Goal: Information Seeking & Learning: Learn about a topic

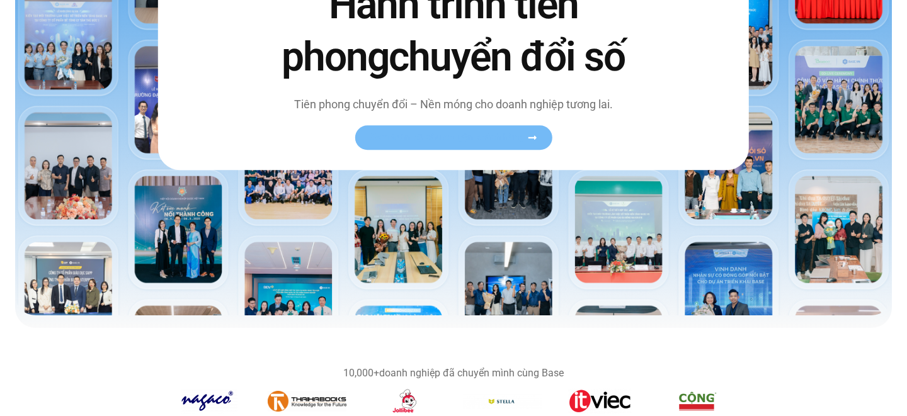
click at [457, 134] on span "Xem toàn bộ câu chuyện khách hàng" at bounding box center [447, 137] width 154 height 9
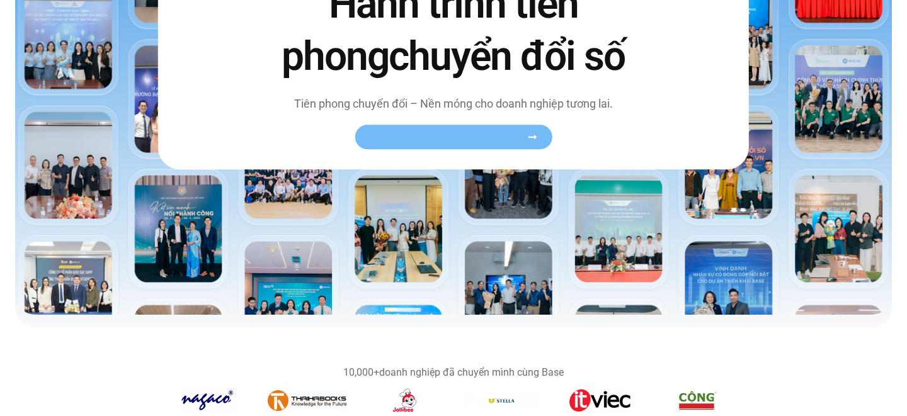
scroll to position [249, 0]
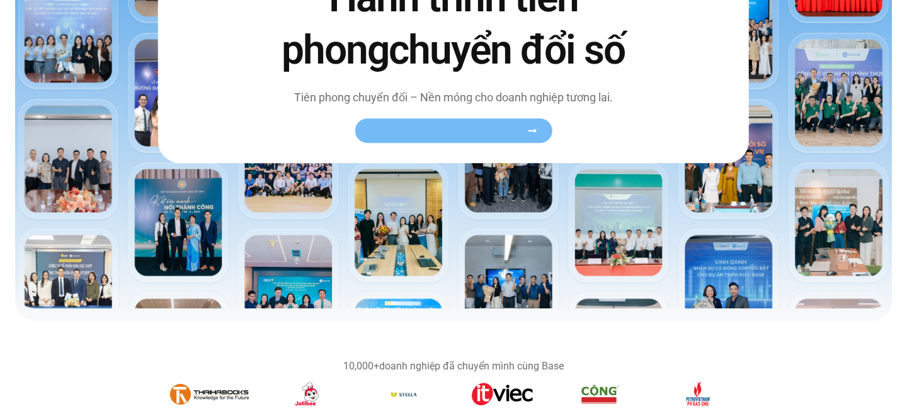
click at [447, 134] on span "Xem toàn bộ câu chuyện khách hàng" at bounding box center [447, 130] width 154 height 9
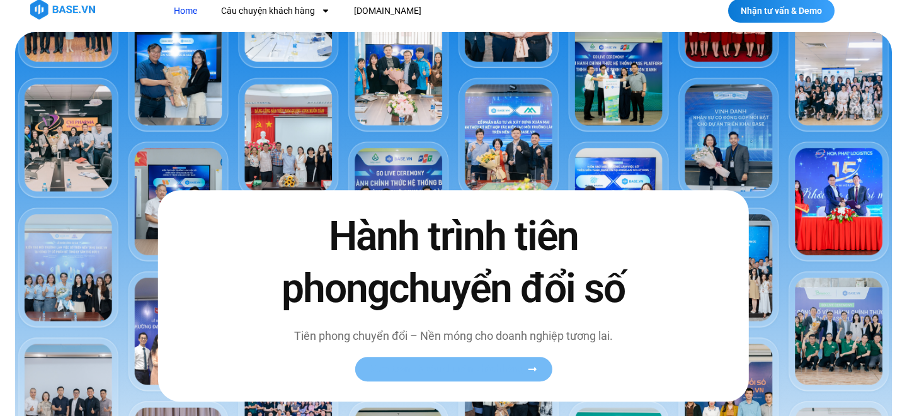
scroll to position [0, 0]
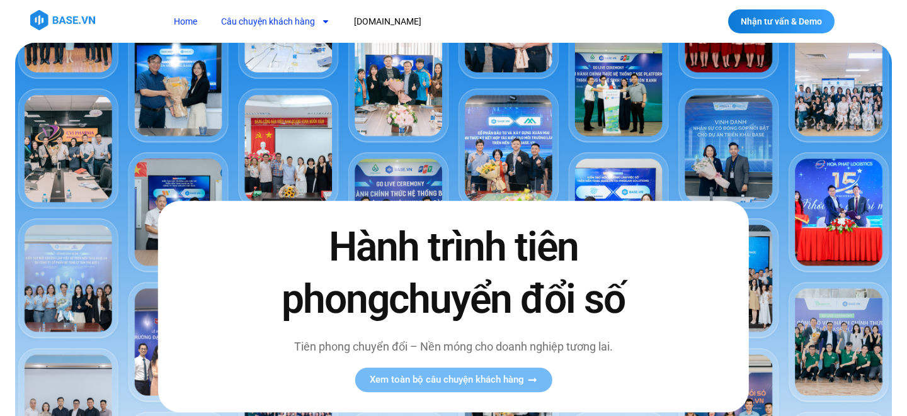
click at [307, 25] on link "Câu chuyện khách hàng" at bounding box center [276, 21] width 128 height 23
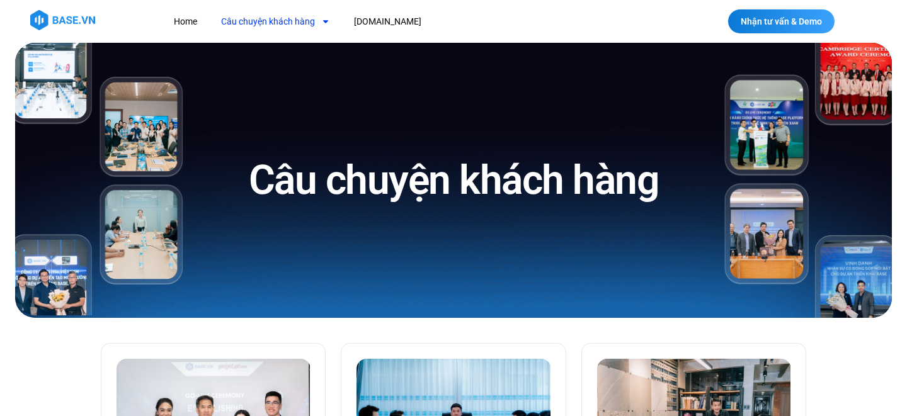
click at [302, 26] on link "Câu chuyện khách hàng" at bounding box center [276, 21] width 128 height 23
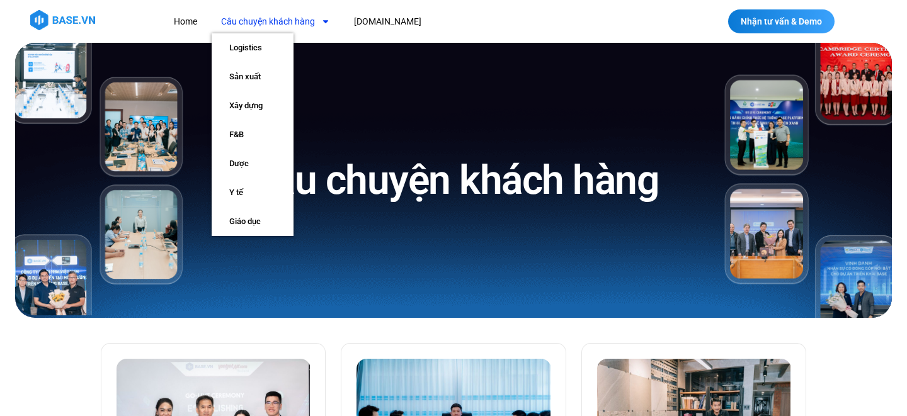
click at [298, 22] on link "Câu chuyện khách hàng" at bounding box center [276, 21] width 128 height 23
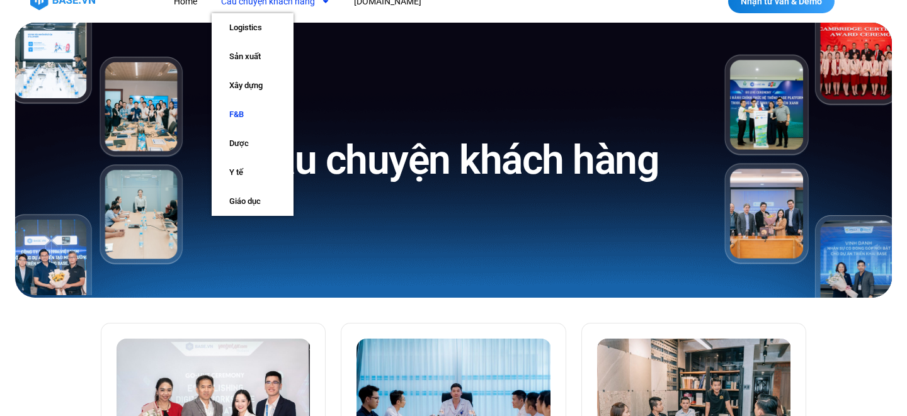
scroll to position [21, 0]
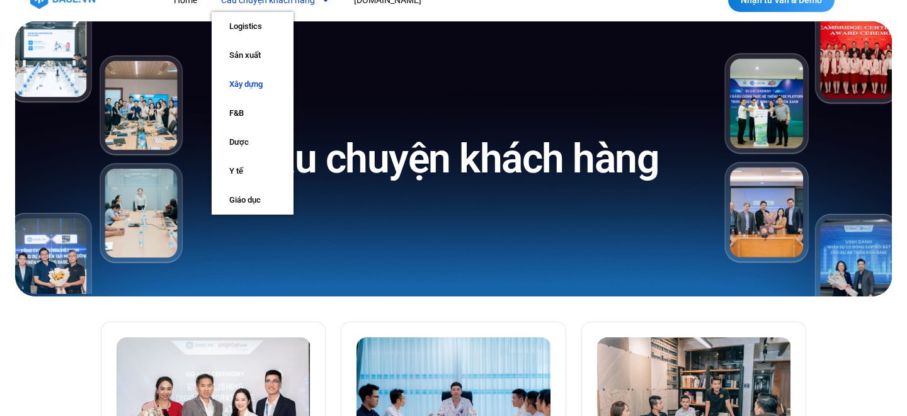
click at [255, 84] on link "Xây dựng" at bounding box center [253, 84] width 82 height 29
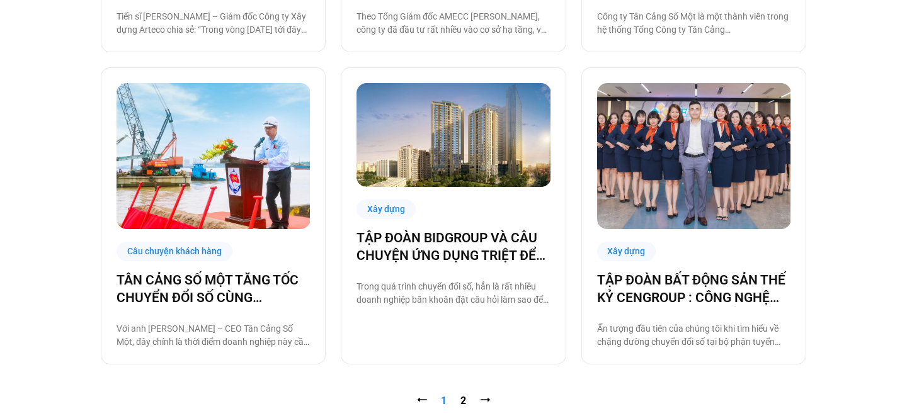
scroll to position [1232, 0]
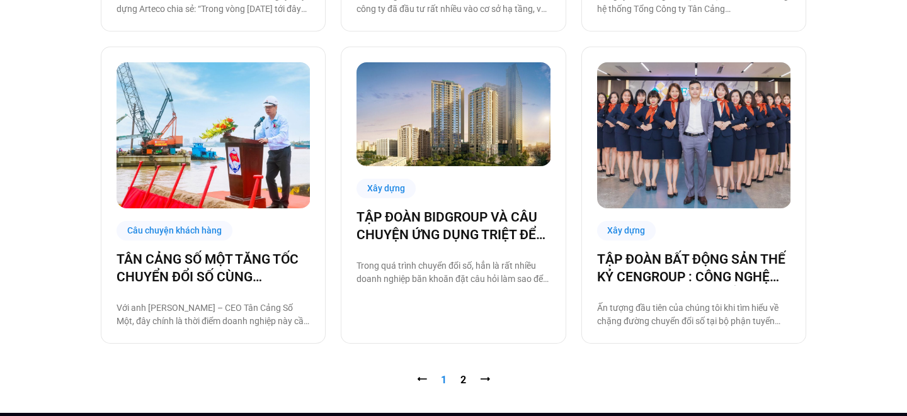
click at [466, 379] on nav "⭠ Trang 1 Trang 2 ⭢" at bounding box center [453, 380] width 705 height 15
click at [464, 380] on link "Trang 2" at bounding box center [463, 380] width 6 height 12
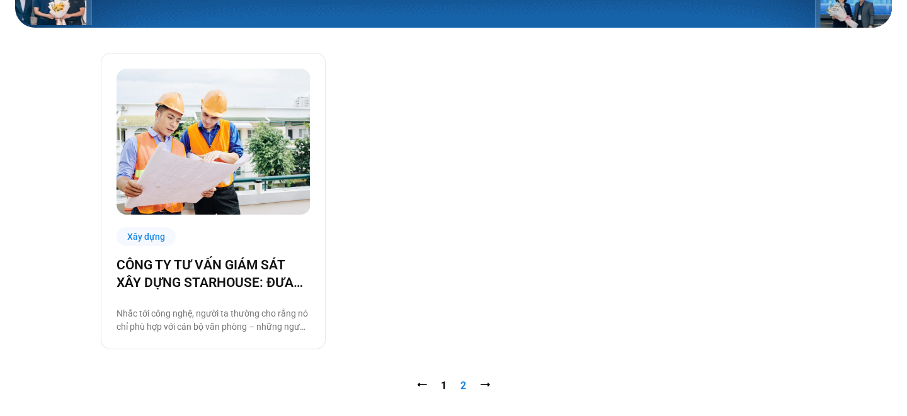
scroll to position [295, 0]
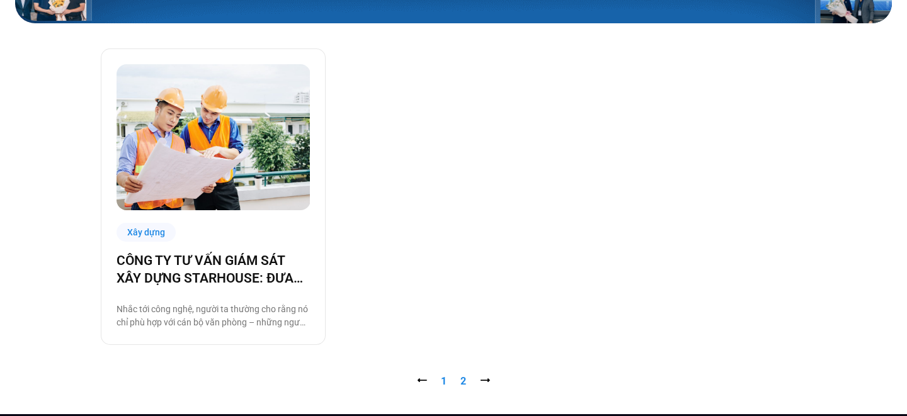
click at [442, 383] on link "Trang 1" at bounding box center [444, 381] width 6 height 12
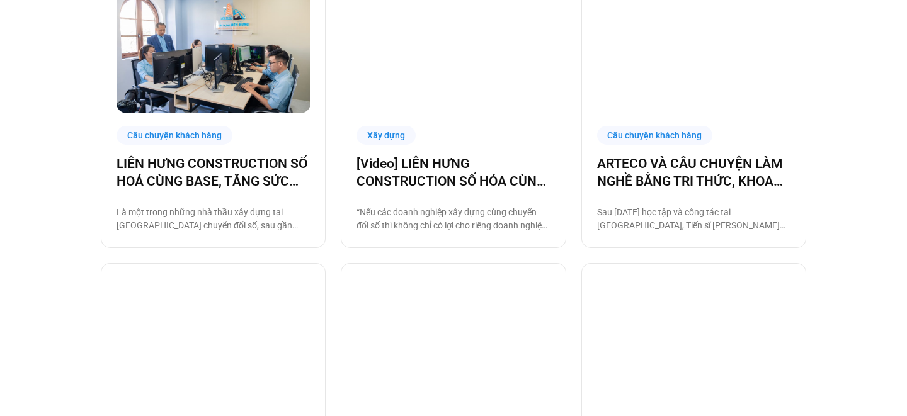
scroll to position [754, 0]
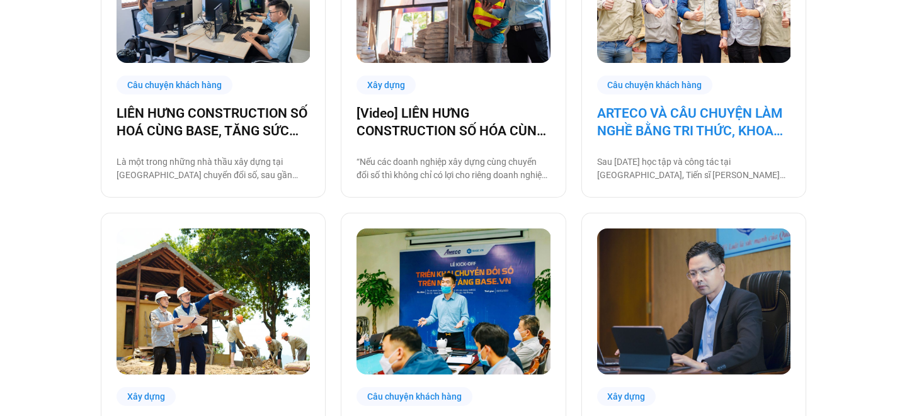
click at [651, 107] on link "ARTECO VÀ CÂU CHUYỆN LÀM NGHỀ BẰNG TRI THỨC, KHOA HỌC VÀ CÔNG NGHỆ" at bounding box center [693, 122] width 193 height 35
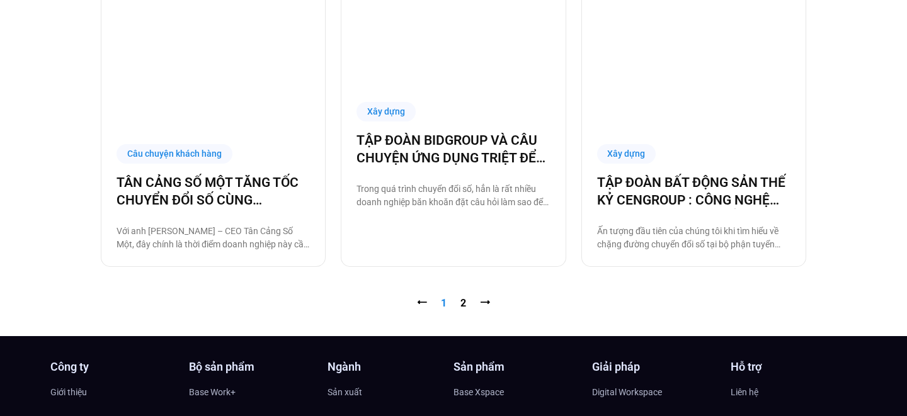
scroll to position [1309, 0]
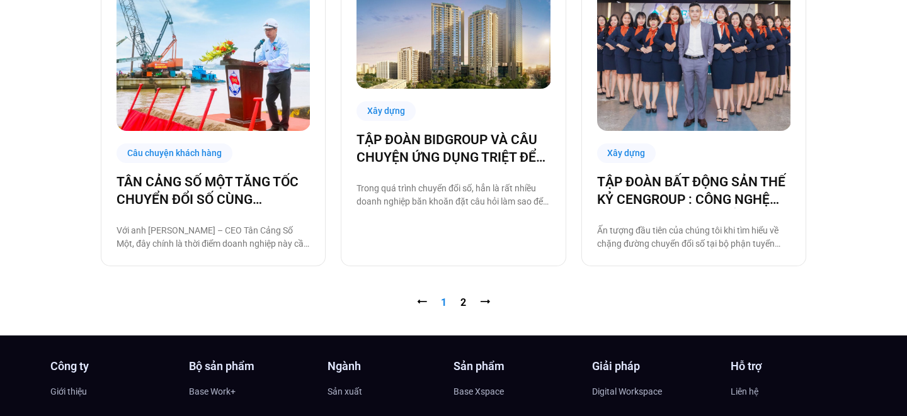
click at [380, 188] on p "Trong quá trình chuyển đổi số, hẳn là rất nhiều doanh nghiệp băn khoăn đặt câu …" at bounding box center [452, 195] width 193 height 26
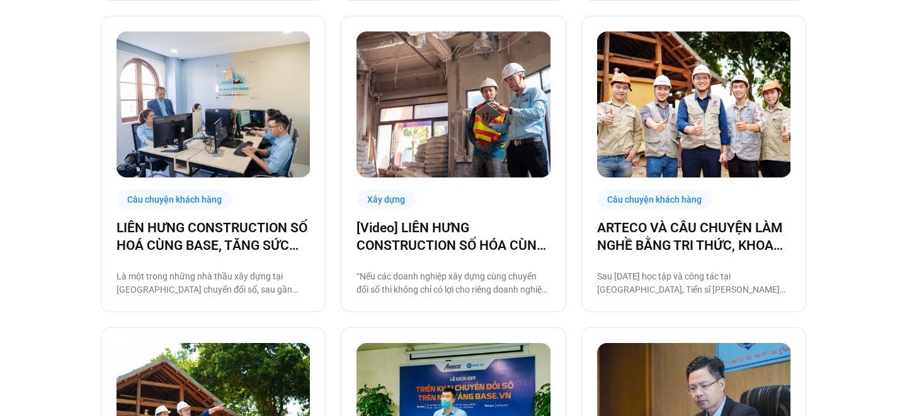
scroll to position [0, 0]
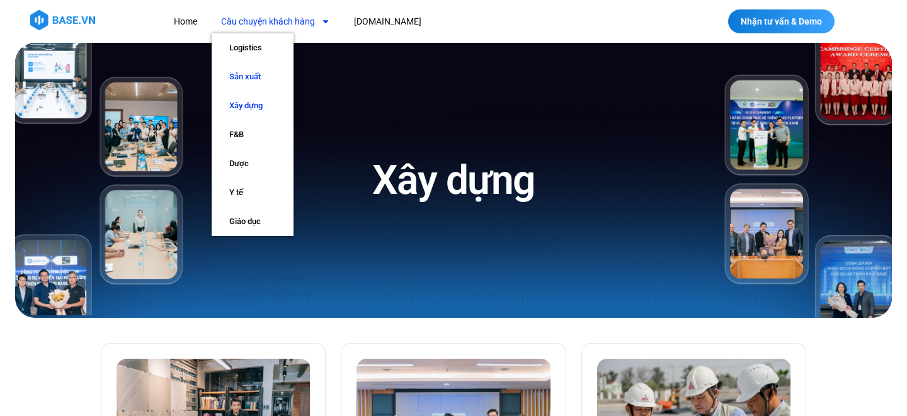
click at [247, 73] on link "Sản xuất" at bounding box center [253, 76] width 82 height 29
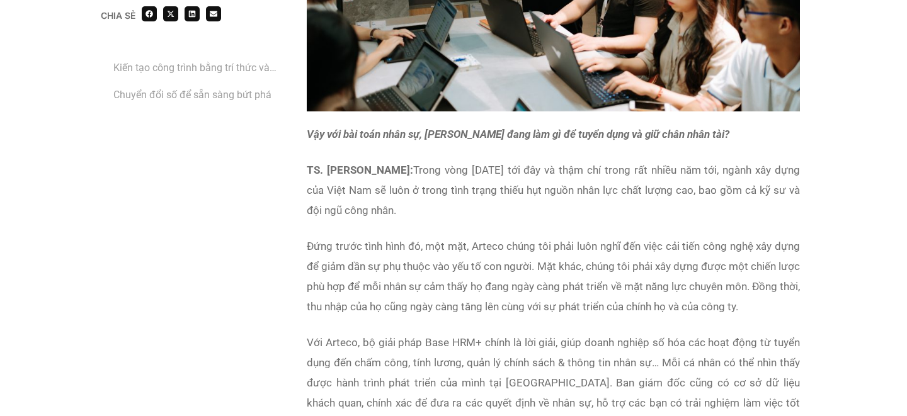
scroll to position [3264, 0]
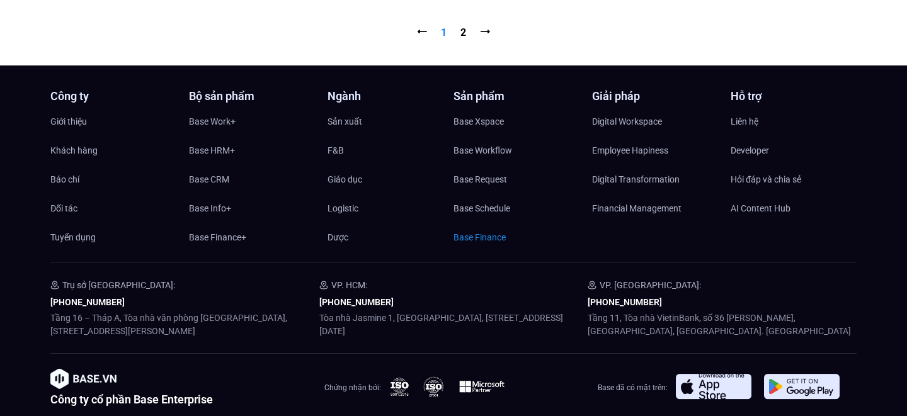
scroll to position [1590, 0]
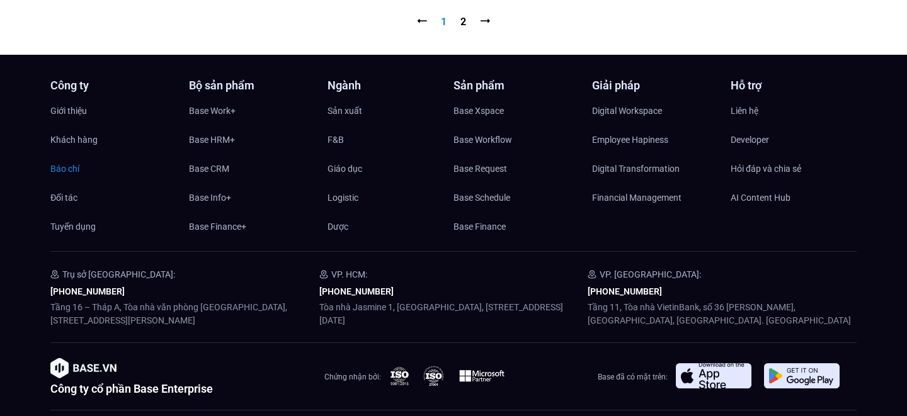
click at [76, 168] on span "Báo chí" at bounding box center [64, 168] width 29 height 19
click at [64, 198] on span "Đối tác" at bounding box center [63, 197] width 27 height 19
